Goal: Information Seeking & Learning: Understand process/instructions

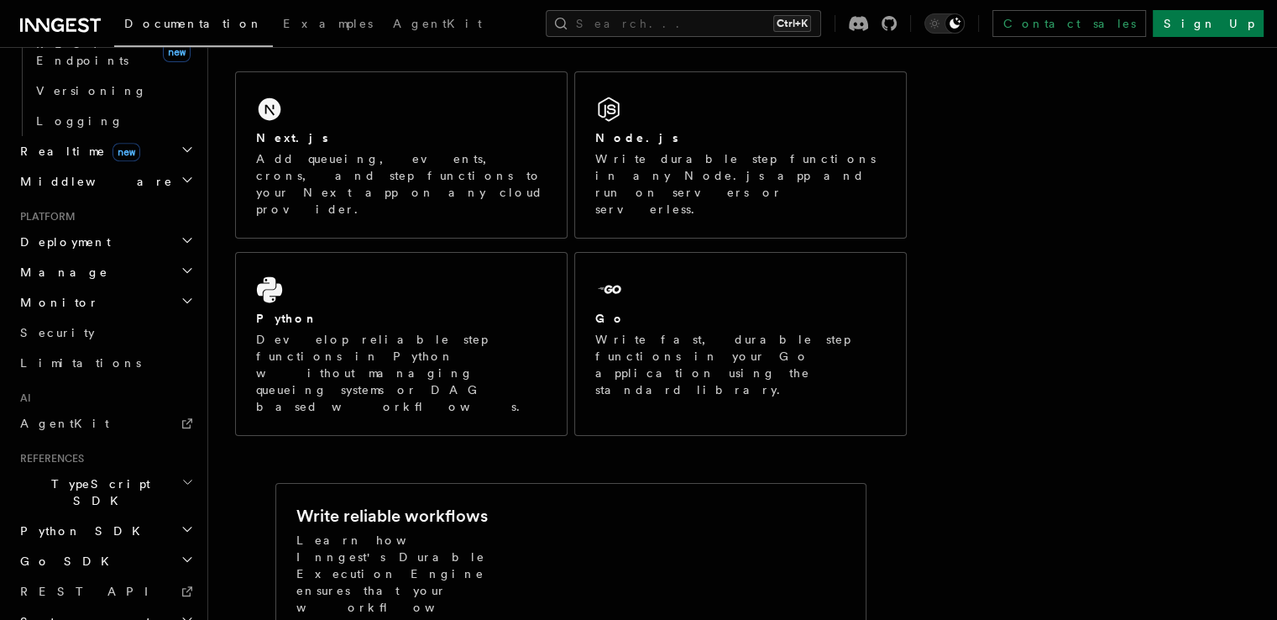
scroll to position [279, 0]
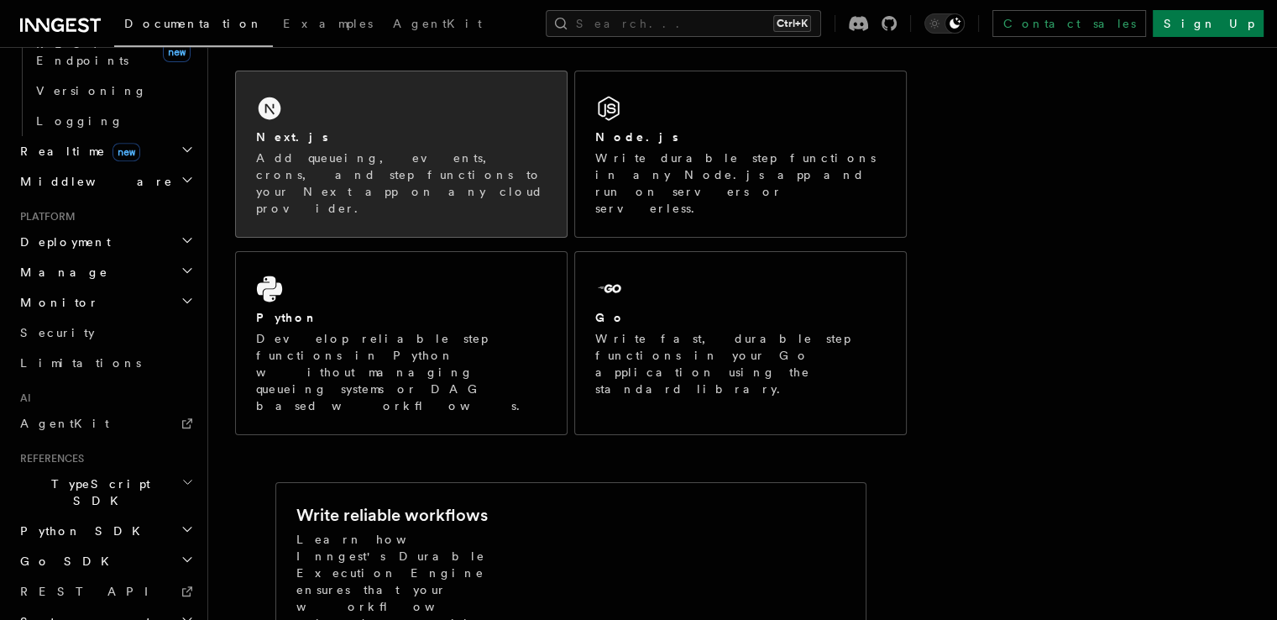
click at [473, 118] on div "Next.js Add queueing, events, crons, and step functions to your Next app on any…" at bounding box center [401, 153] width 331 height 165
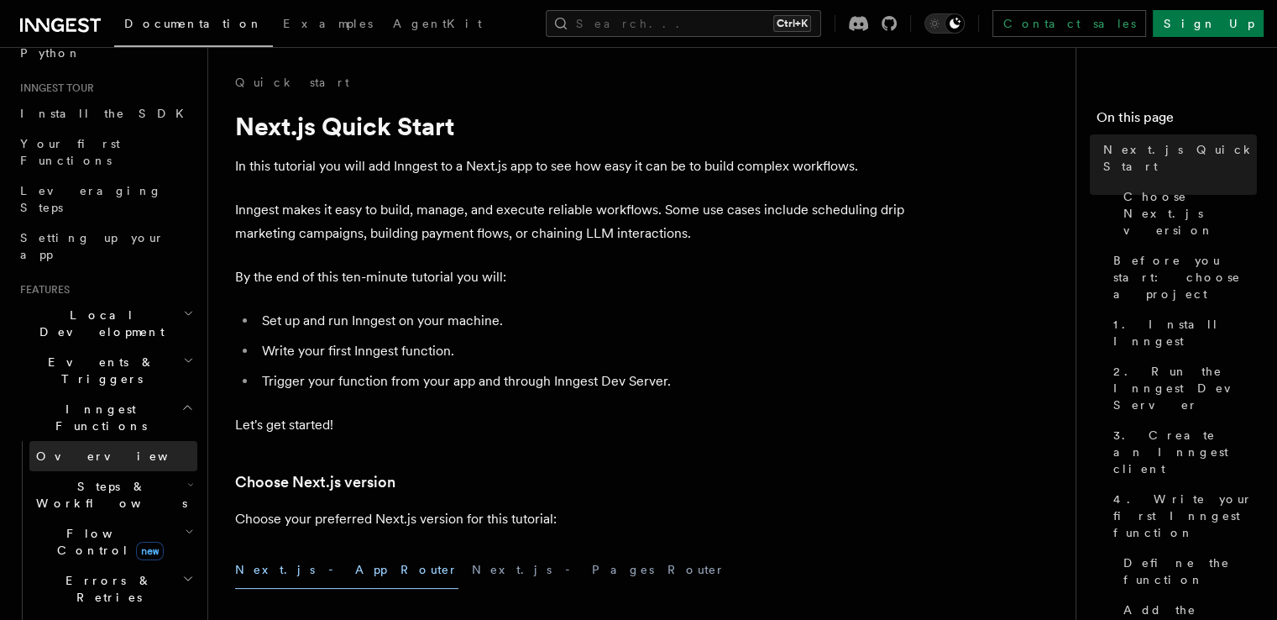
click at [77, 449] on span "Overview" at bounding box center [122, 455] width 173 height 13
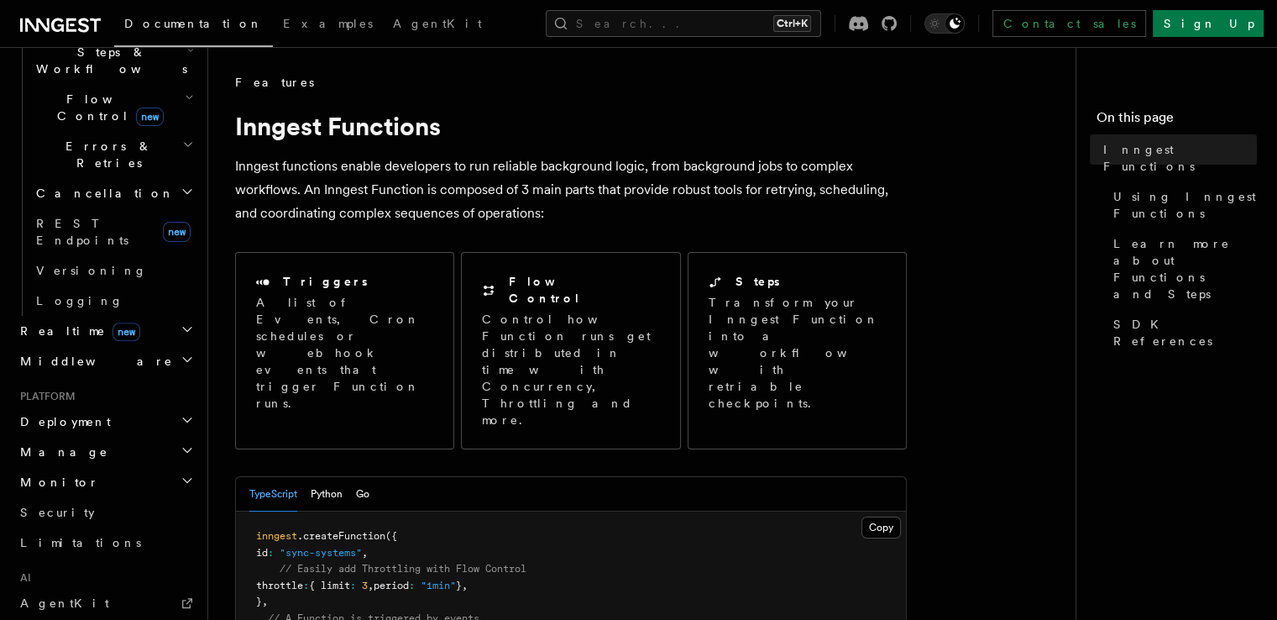
scroll to position [578, 0]
click at [84, 588] on link "AgentKit" at bounding box center [105, 603] width 184 height 30
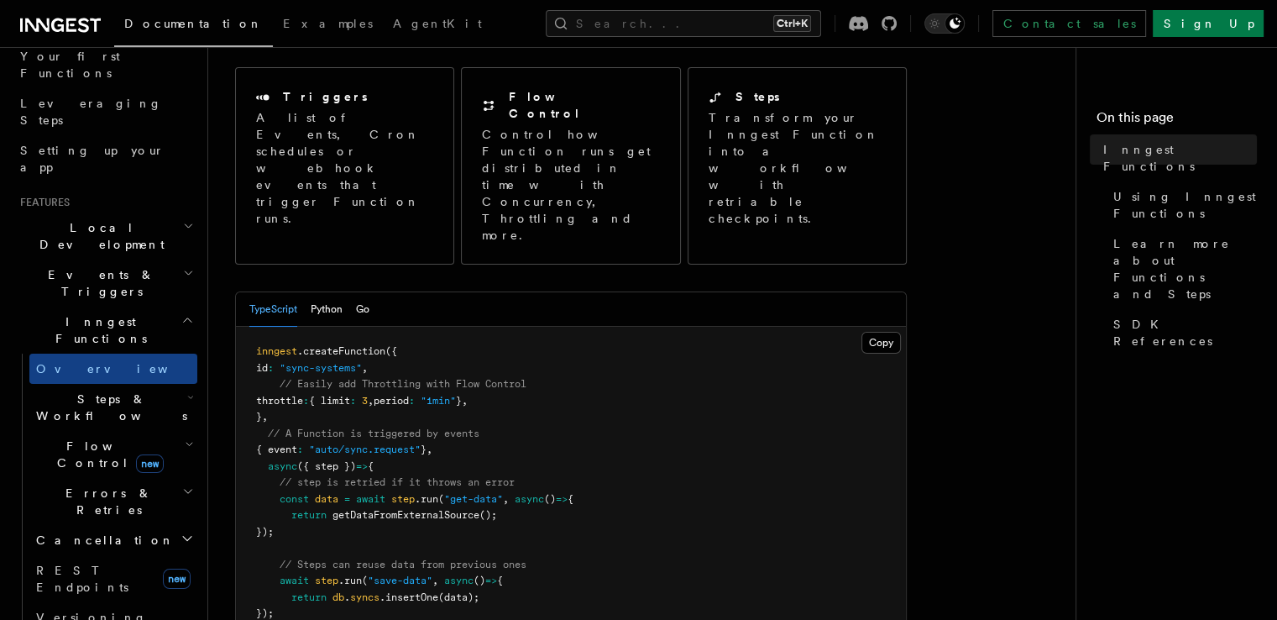
scroll to position [191, 0]
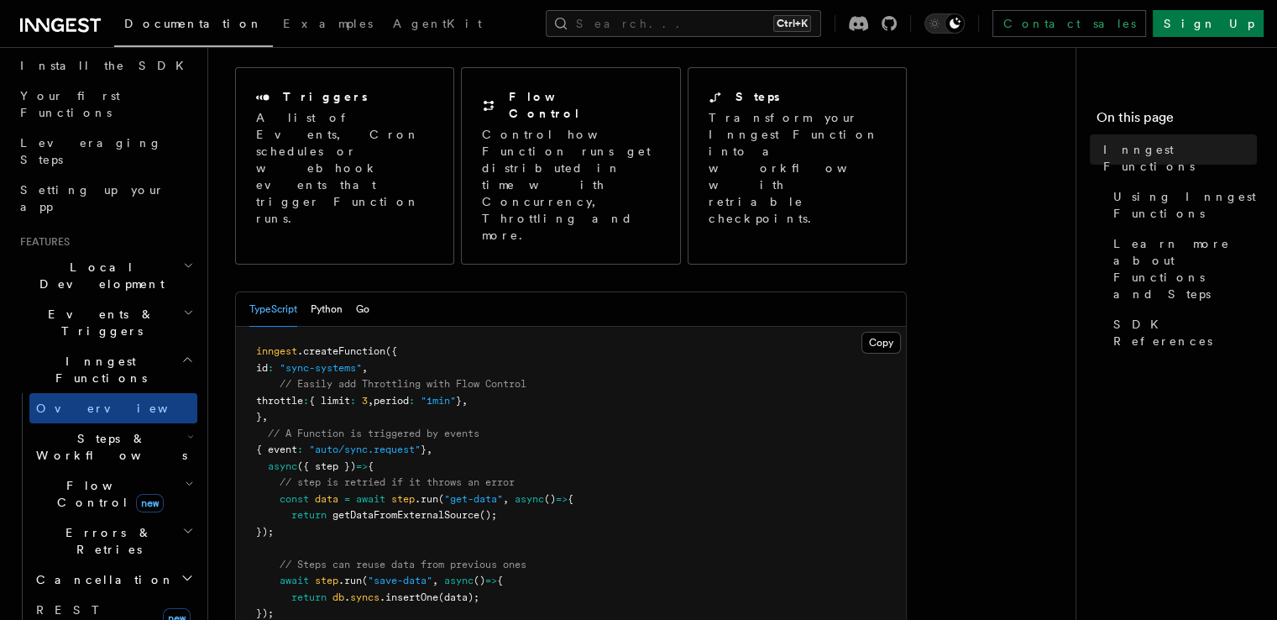
click at [85, 353] on span "Inngest Functions" at bounding box center [97, 370] width 168 height 34
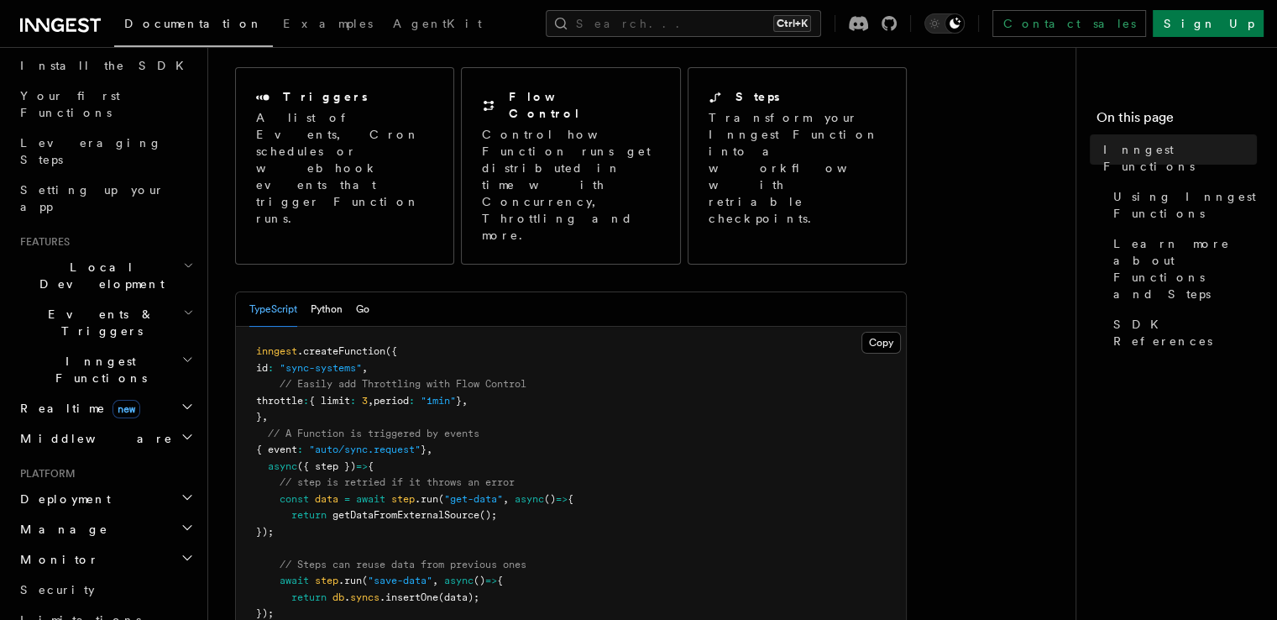
click at [181, 400] on icon "button" at bounding box center [187, 406] width 13 height 13
click at [184, 358] on icon "button" at bounding box center [188, 360] width 8 height 4
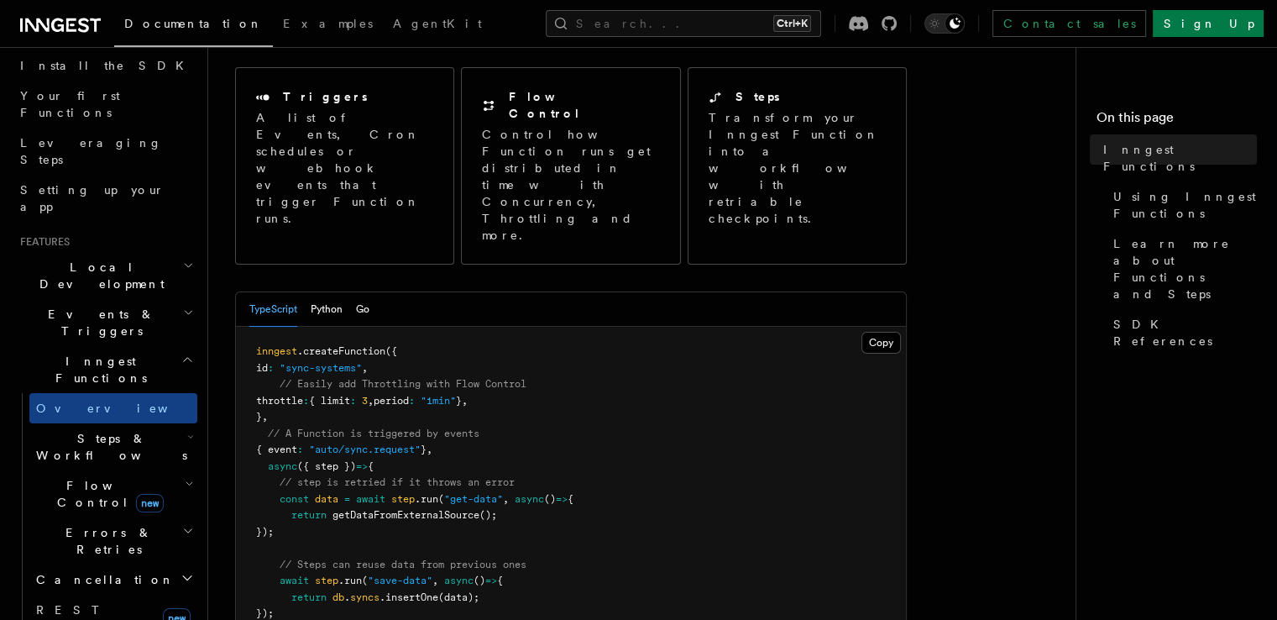
click at [137, 423] on h2 "Steps & Workflows" at bounding box center [113, 446] width 168 height 47
click at [83, 616] on span "AI Inference" at bounding box center [100, 631] width 97 height 30
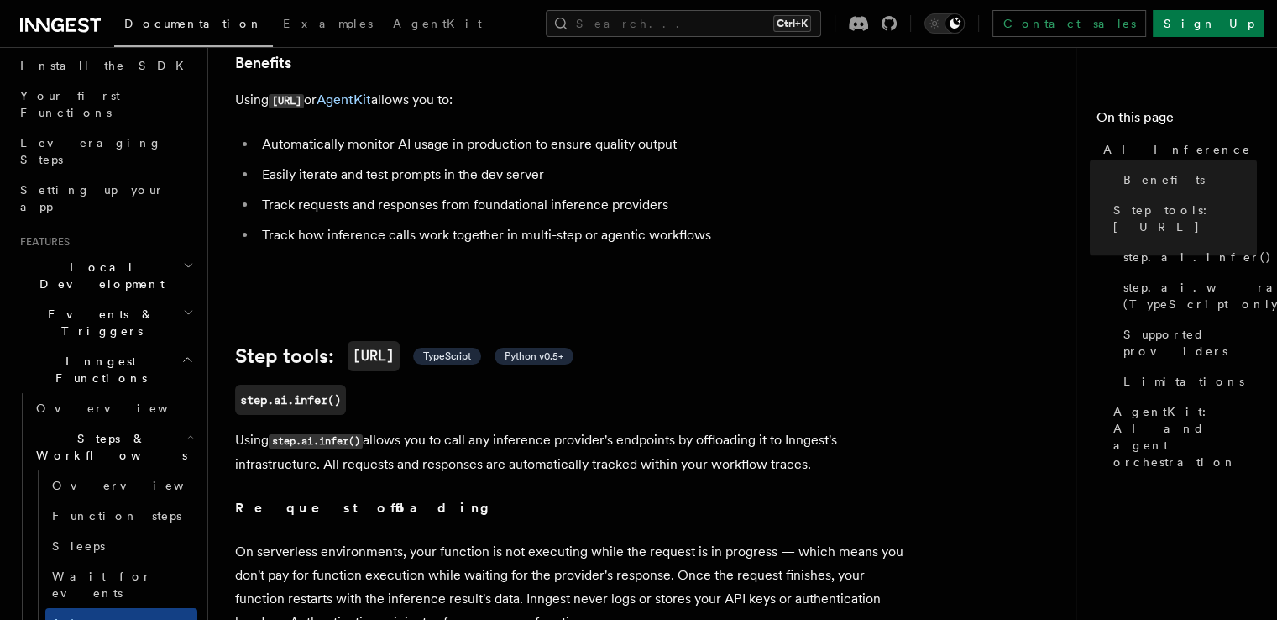
scroll to position [362, 0]
click at [118, 608] on link "AI Inference new" at bounding box center [121, 631] width 152 height 47
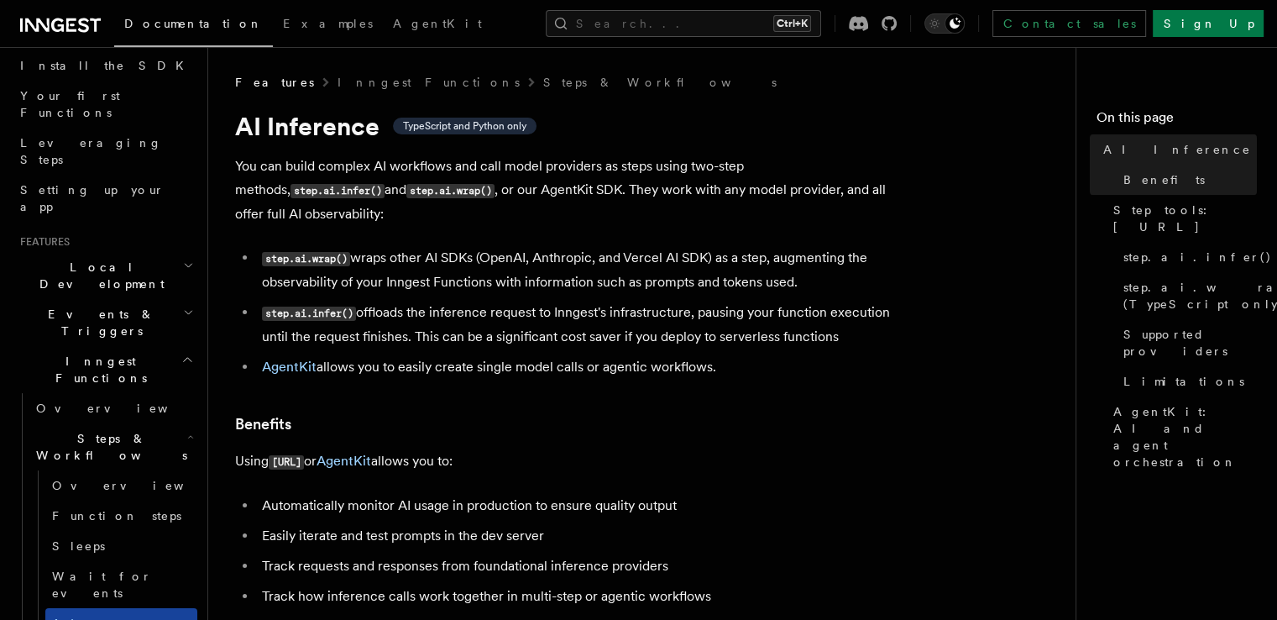
click at [141, 608] on link "AI Inference new" at bounding box center [121, 631] width 152 height 47
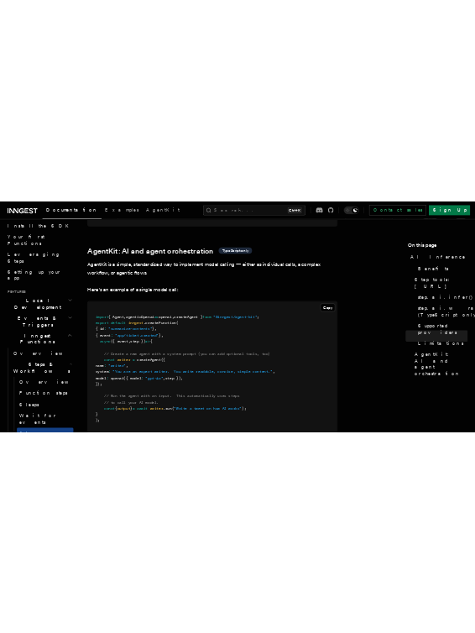
scroll to position [4766, 0]
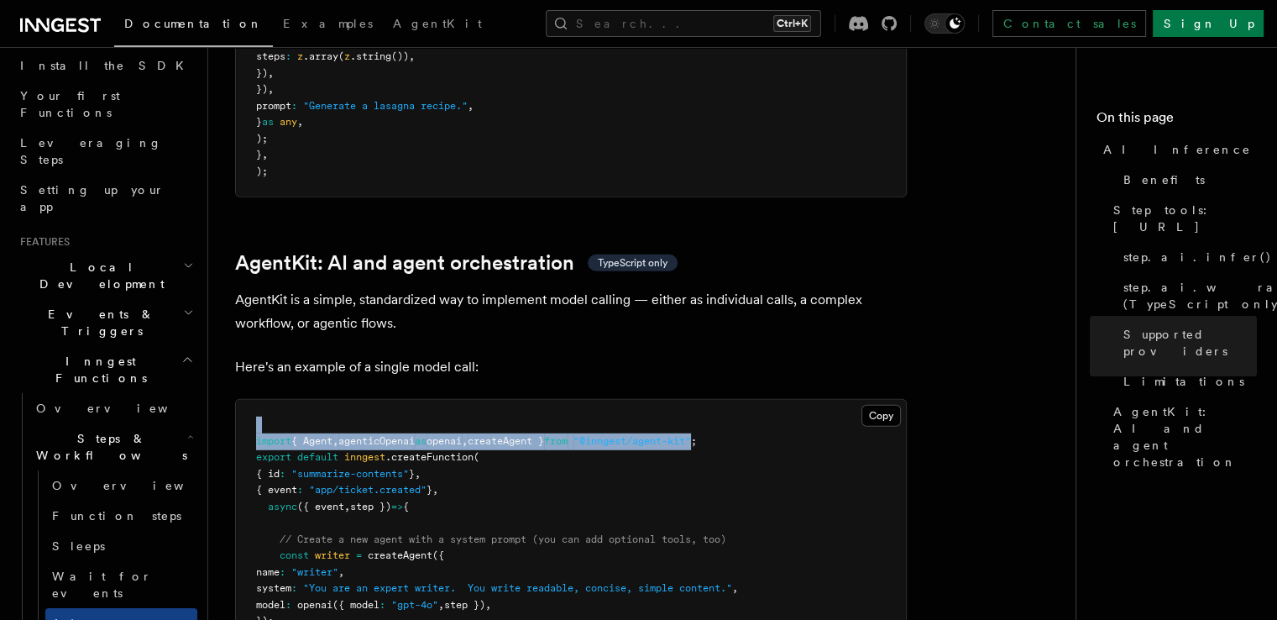
drag, startPoint x: 742, startPoint y: 369, endPoint x: 256, endPoint y: 360, distance: 485.5
click at [256, 400] on pre "import { Agent , agenticOpenai as openai , createAgent } from "@inngest/agent-k…" at bounding box center [571, 580] width 670 height 361
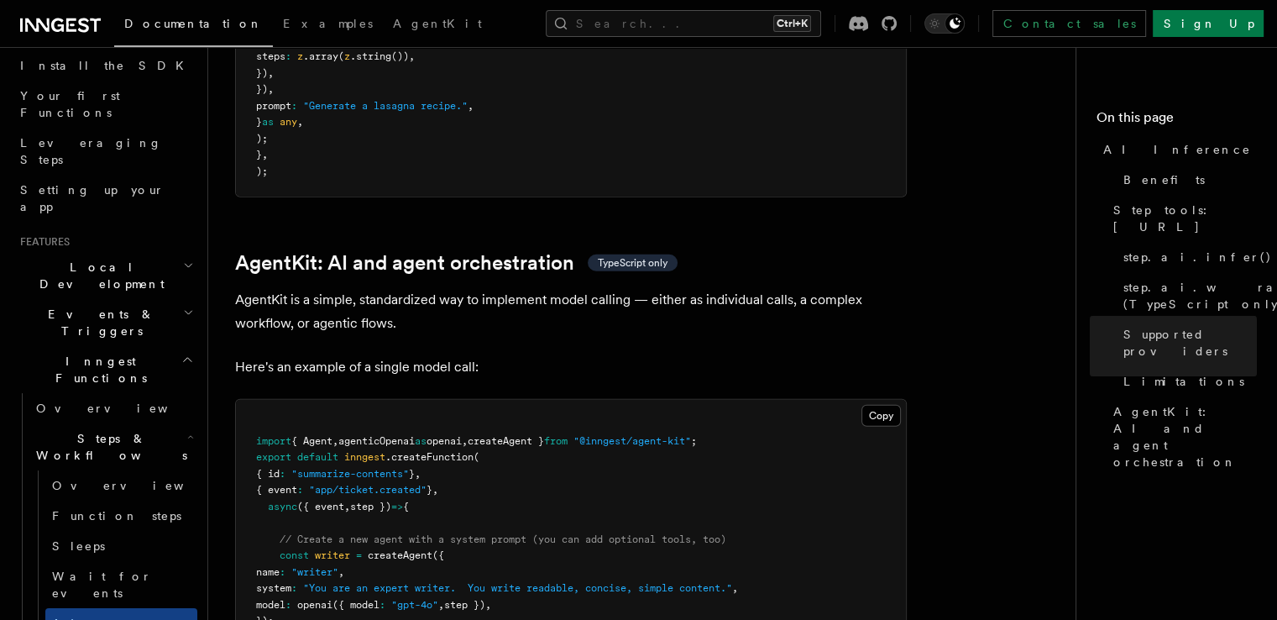
click at [254, 400] on pre "import { Agent , agenticOpenai as openai , createAgent } from "@inngest/agent-k…" at bounding box center [571, 580] width 670 height 361
click at [256, 435] on span "import" at bounding box center [273, 441] width 35 height 12
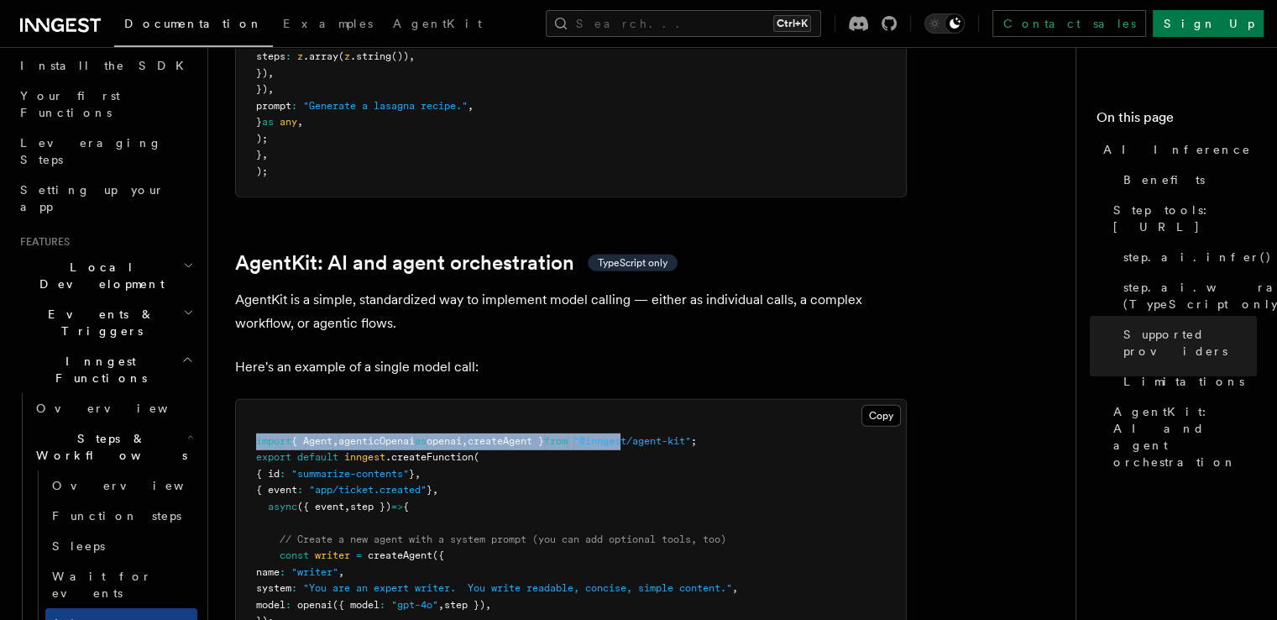
drag, startPoint x: 256, startPoint y: 364, endPoint x: 672, endPoint y: 367, distance: 415.7
click at [672, 435] on span "import { Agent , agenticOpenai as openai , createAgent } from "@inngest/agent-k…" at bounding box center [476, 441] width 441 height 12
copy span "import { Agent , agenticOpenai as openai , createAgent } from "@inngest/agent-k…"
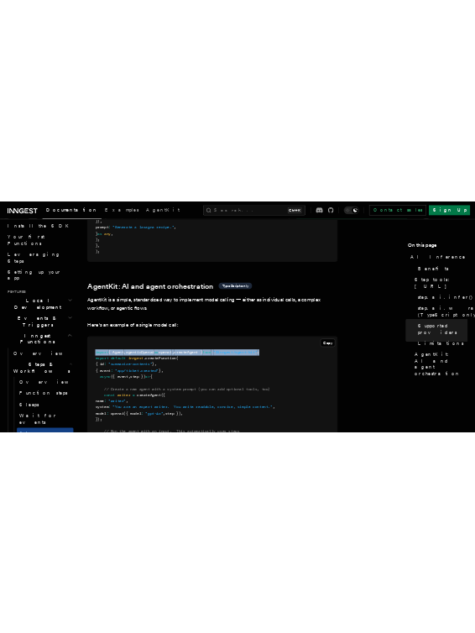
scroll to position [4805, 0]
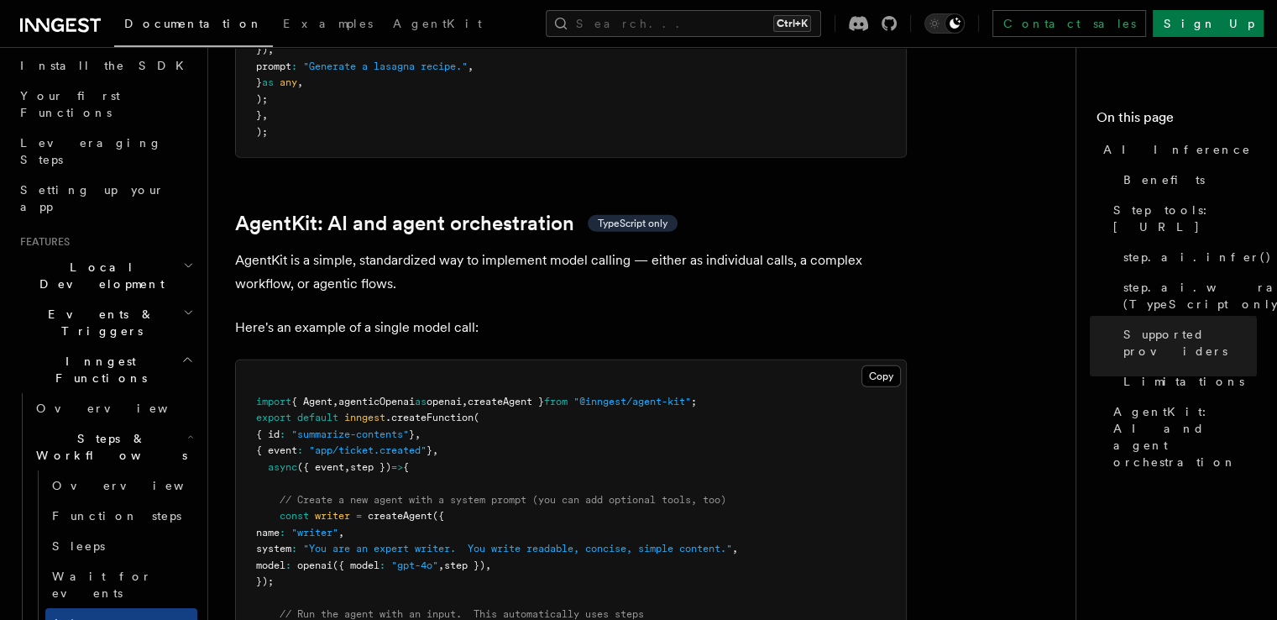
click at [439, 411] on span ".createFunction" at bounding box center [429, 417] width 88 height 12
drag, startPoint x: 281, startPoint y: 440, endPoint x: 312, endPoint y: 506, distance: 72.9
click at [312, 506] on pre "import { Agent , agenticOpenai as openai , createAgent } from "@inngest/agent-k…" at bounding box center [571, 540] width 670 height 361
copy code "const writer = createAgent ({ name : "writer" , system : "You are an expert wri…"
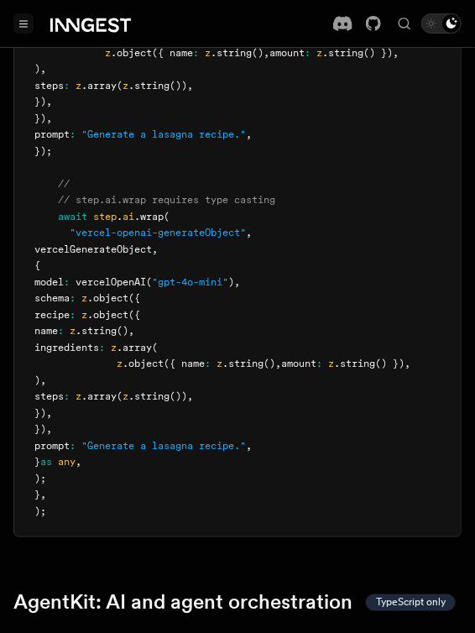
click at [19, 17] on button "Toggle navigation" at bounding box center [23, 23] width 20 height 20
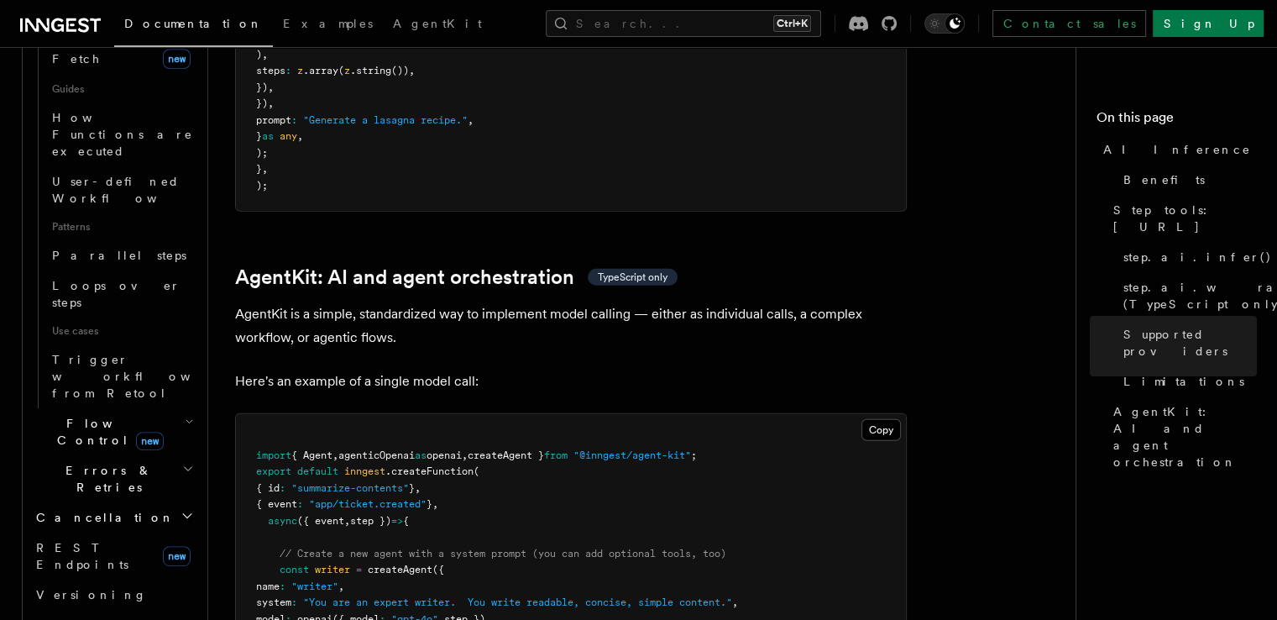
scroll to position [857, 0]
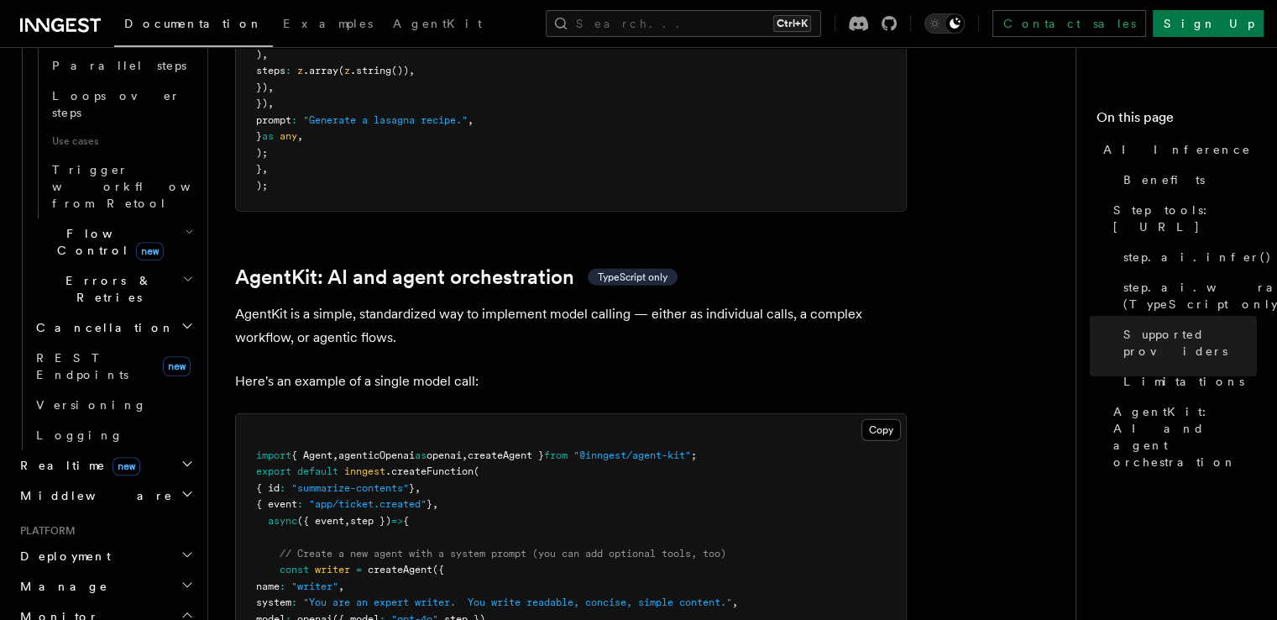
scroll to position [993, 0]
click at [155, 602] on h2 "Monitor" at bounding box center [105, 617] width 184 height 30
click at [165, 572] on h2 "Manage" at bounding box center [105, 587] width 184 height 30
click at [181, 548] on icon "button" at bounding box center [187, 554] width 13 height 13
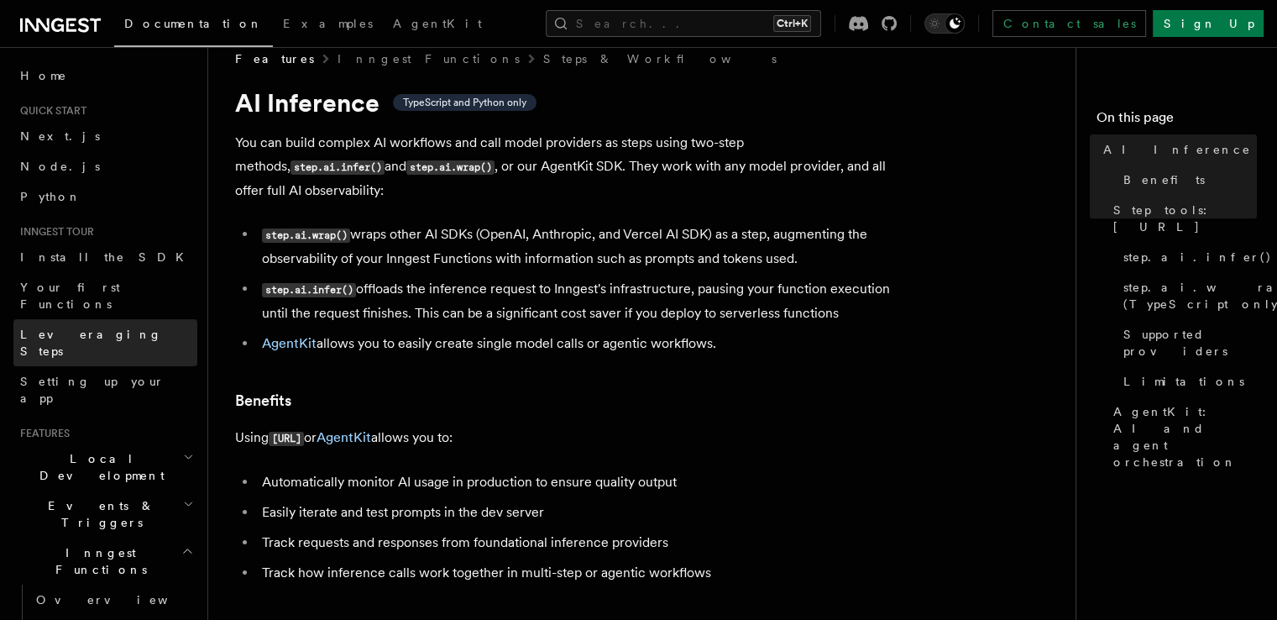
scroll to position [0, 0]
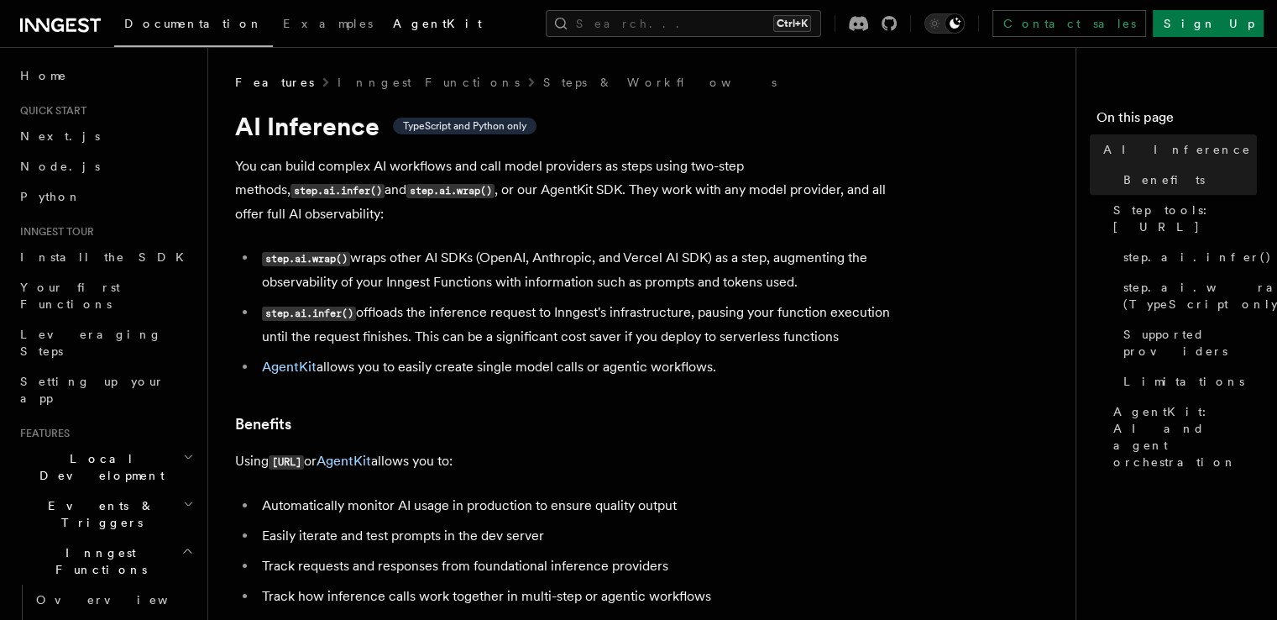
click at [393, 17] on span "AgentKit" at bounding box center [437, 23] width 89 height 13
click at [170, 29] on span "Documentation" at bounding box center [193, 23] width 139 height 13
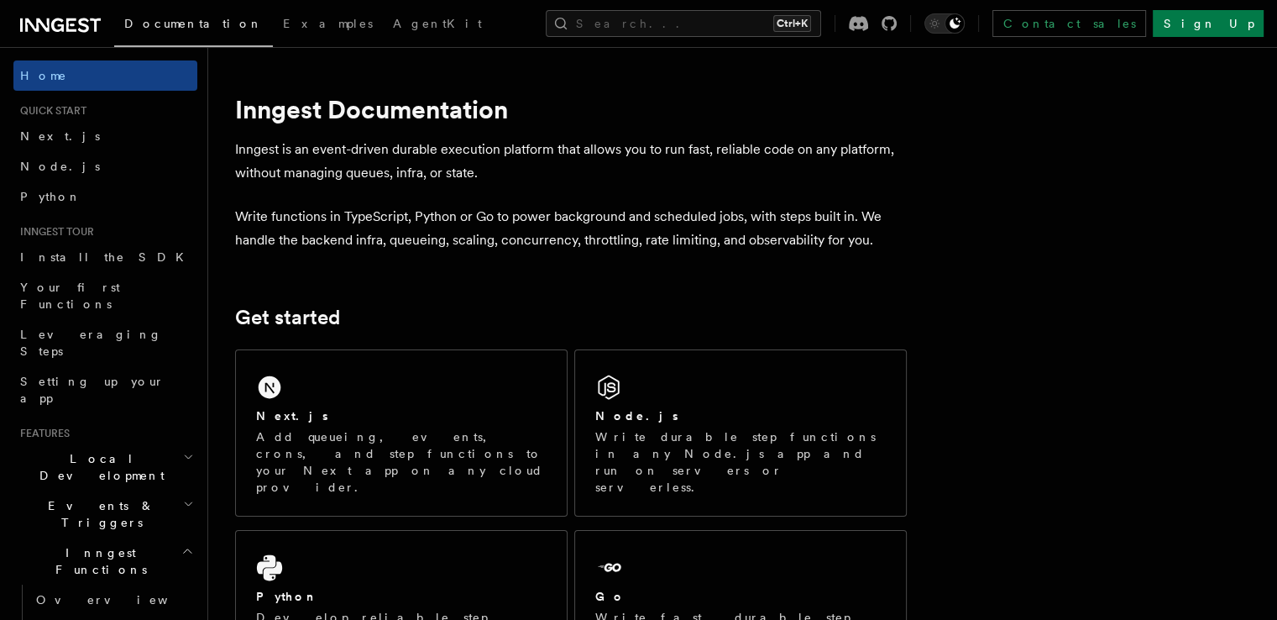
click at [904, 177] on p "Inngest is an event-driven durable execution platform that allows you to run fa…" at bounding box center [571, 161] width 672 height 47
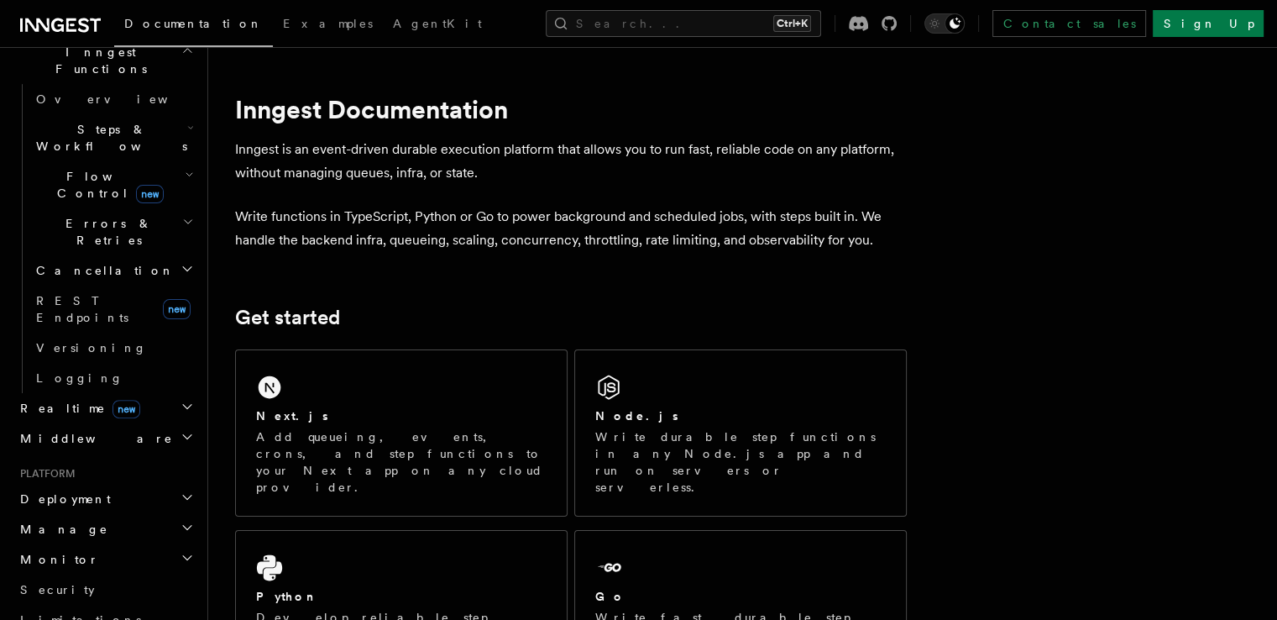
scroll to position [500, 0]
